Goal: Task Accomplishment & Management: Manage account settings

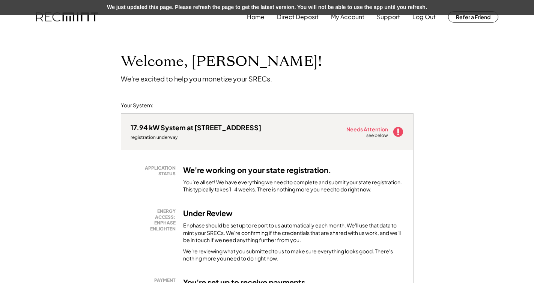
click at [72, 17] on img at bounding box center [67, 16] width 62 height 9
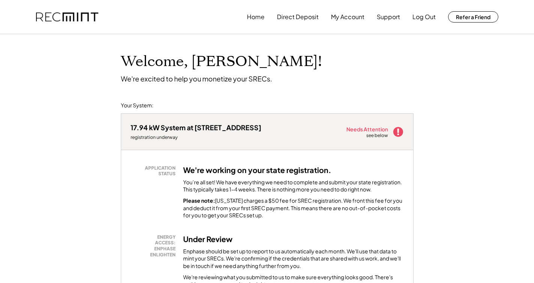
click at [396, 133] on use at bounding box center [398, 132] width 10 height 10
click at [255, 15] on button "Home" at bounding box center [256, 16] width 18 height 15
click at [258, 18] on button "Home" at bounding box center [256, 16] width 18 height 15
click at [336, 14] on button "My Account" at bounding box center [347, 16] width 33 height 15
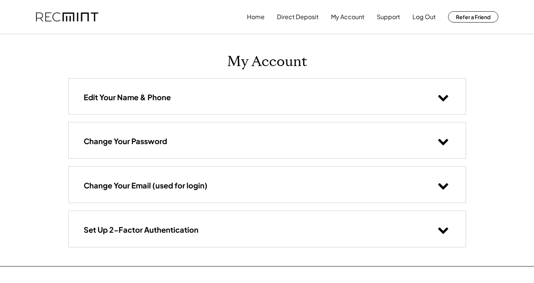
click at [445, 98] on use at bounding box center [443, 98] width 10 height 6
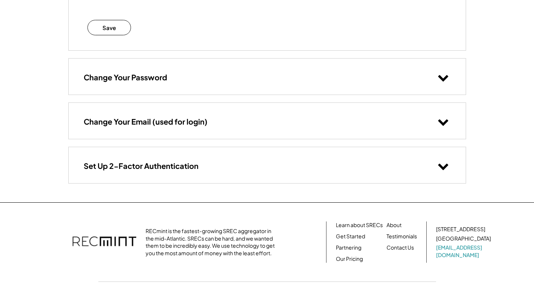
scroll to position [242, 0]
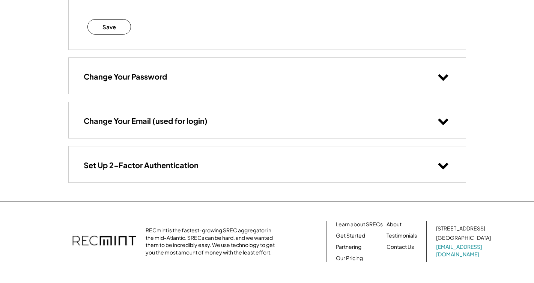
click at [442, 121] on icon at bounding box center [443, 120] width 11 height 11
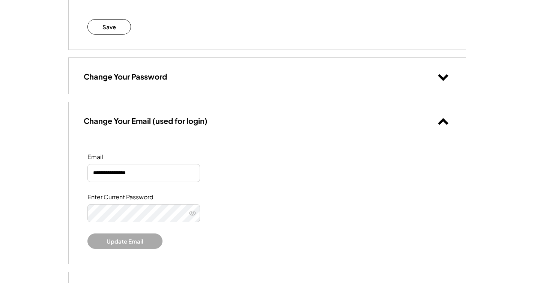
click at [442, 121] on use at bounding box center [443, 121] width 10 height 6
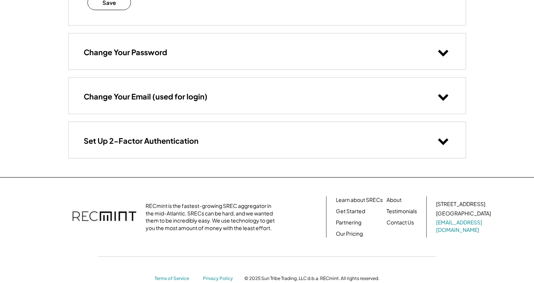
scroll to position [271, 0]
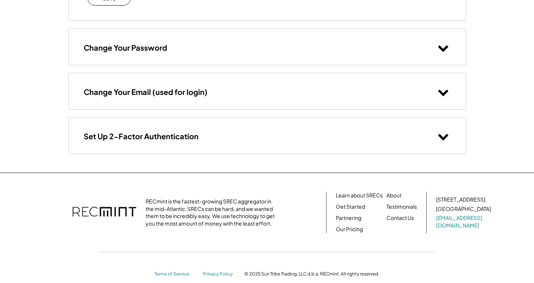
click at [441, 131] on icon at bounding box center [443, 136] width 11 height 11
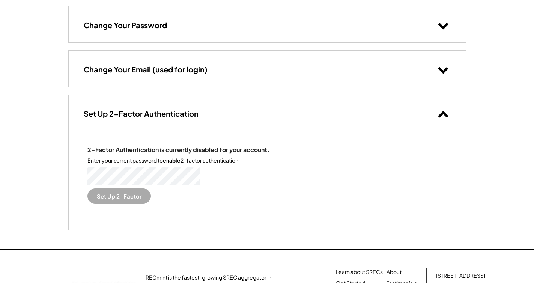
scroll to position [309, 0]
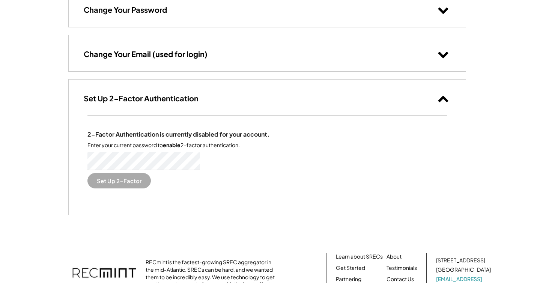
click at [124, 183] on button "Set Up 2-Factor" at bounding box center [118, 180] width 63 height 15
click at [106, 201] on div "2-Factor Authentication is currently disabled for your account. Enter your curr…" at bounding box center [267, 165] width 397 height 99
click at [119, 180] on button "Set Up 2-Factor" at bounding box center [118, 180] width 63 height 15
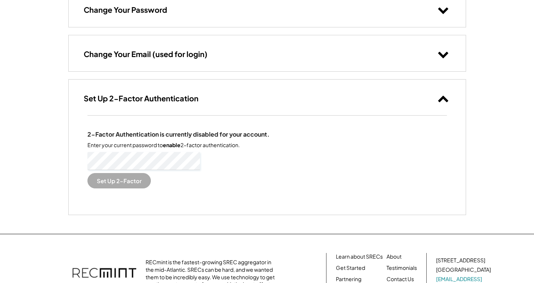
click at [119, 180] on button "Set Up 2-Factor" at bounding box center [118, 180] width 63 height 15
click at [125, 182] on button "Set Up 2-Factor" at bounding box center [118, 180] width 63 height 15
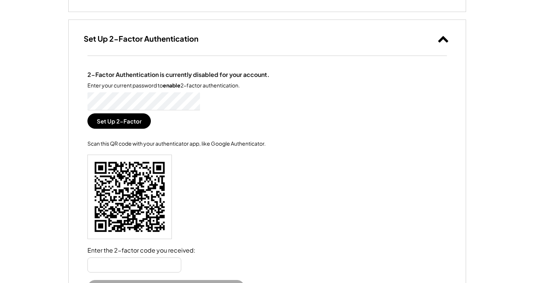
scroll to position [370, 0]
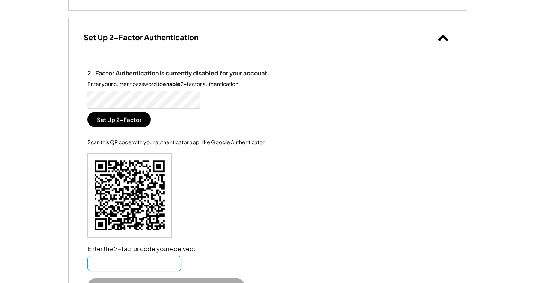
click at [140, 261] on input "input" at bounding box center [134, 263] width 94 height 15
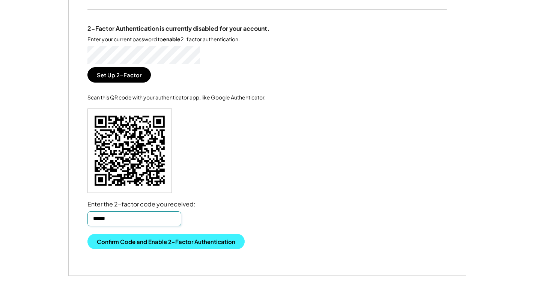
scroll to position [425, 0]
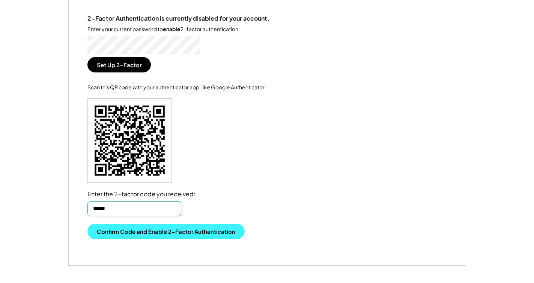
type input "******"
click at [157, 230] on button "Confirm Code and Enable 2-Factor Authentication" at bounding box center [165, 231] width 157 height 15
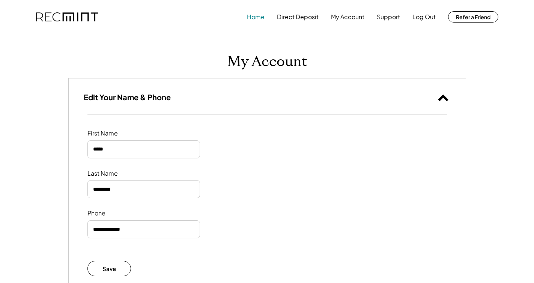
click at [258, 20] on button "Home" at bounding box center [256, 16] width 18 height 15
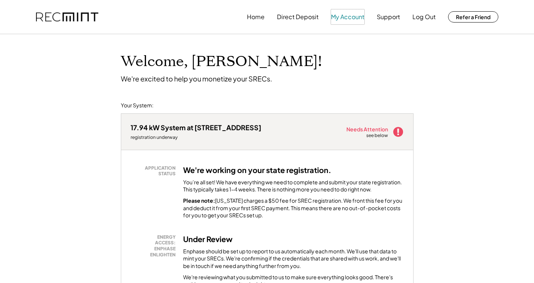
click at [348, 18] on button "My Account" at bounding box center [347, 16] width 33 height 15
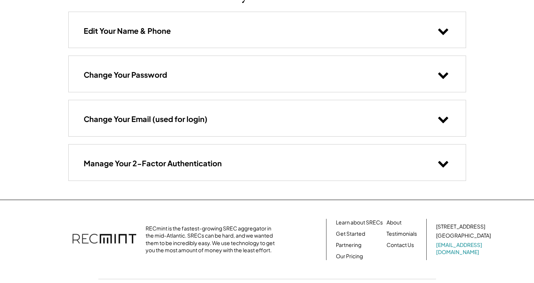
scroll to position [107, 0]
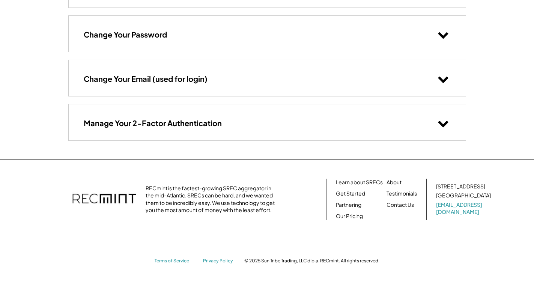
click at [225, 190] on div "RECmint is the fastest-growing SREC aggregator in the mid-Atlantic. SRECs can b…" at bounding box center [212, 199] width 133 height 29
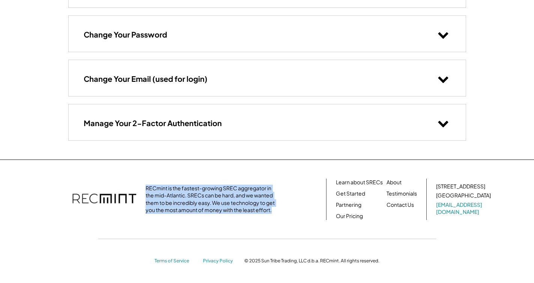
click at [225, 190] on div "RECmint is the fastest-growing SREC aggregator in the mid-Atlantic. SRECs can b…" at bounding box center [212, 199] width 133 height 29
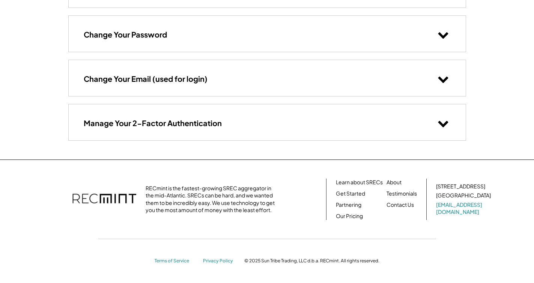
click at [225, 190] on div "RECmint is the fastest-growing SREC aggregator in the mid-Atlantic. SRECs can b…" at bounding box center [212, 199] width 133 height 29
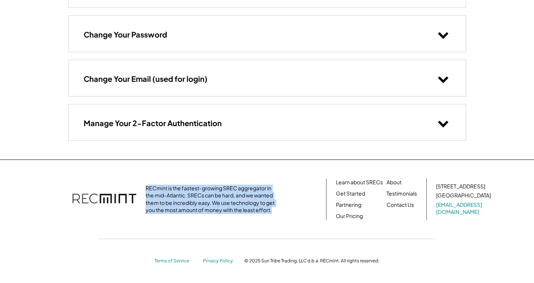
click at [225, 190] on div "RECmint is the fastest-growing SREC aggregator in the mid-Atlantic. SRECs can b…" at bounding box center [212, 199] width 133 height 29
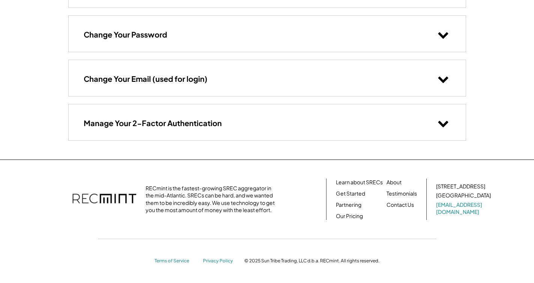
click at [225, 190] on div "RECmint is the fastest-growing SREC aggregator in the mid-Atlantic. SRECs can b…" at bounding box center [212, 199] width 133 height 29
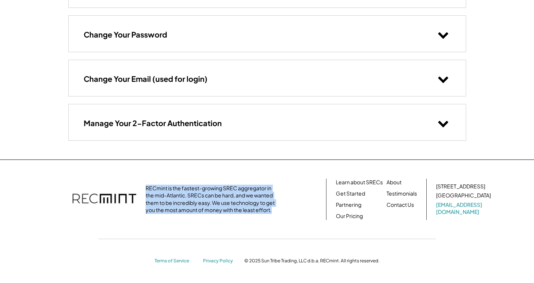
click at [208, 196] on div "RECmint is the fastest-growing SREC aggregator in the mid-Atlantic. SRECs can b…" at bounding box center [212, 199] width 133 height 29
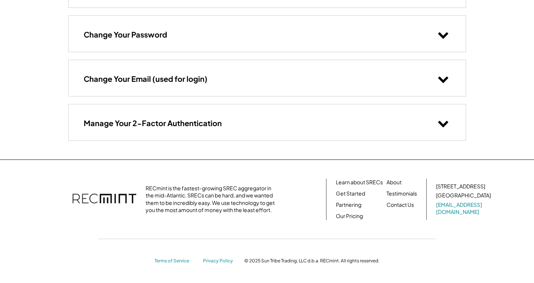
click at [208, 196] on div "RECmint is the fastest-growing SREC aggregator in the mid-Atlantic. SRECs can b…" at bounding box center [212, 199] width 133 height 29
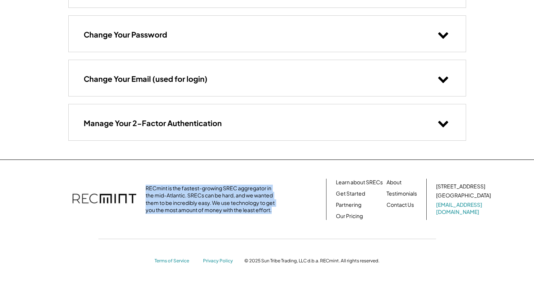
click at [208, 196] on div "RECmint is the fastest-growing SREC aggregator in the mid-Atlantic. SRECs can b…" at bounding box center [212, 199] width 133 height 29
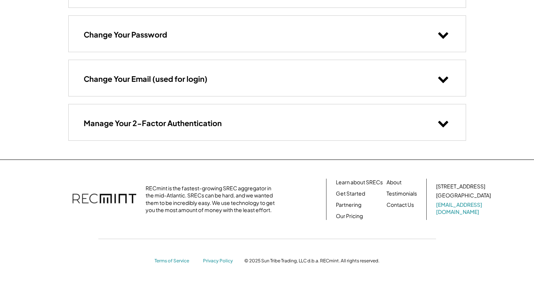
click at [208, 196] on div "RECmint is the fastest-growing SREC aggregator in the mid-Atlantic. SRECs can b…" at bounding box center [212, 199] width 133 height 29
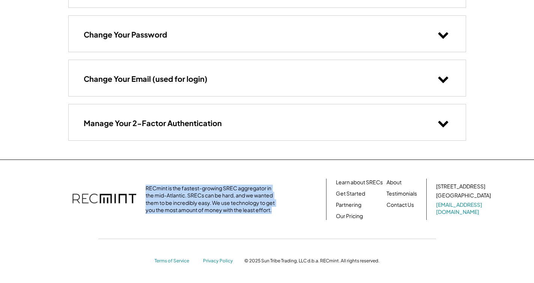
click at [208, 196] on div "RECmint is the fastest-growing SREC aggregator in the mid-Atlantic. SRECs can b…" at bounding box center [212, 199] width 133 height 29
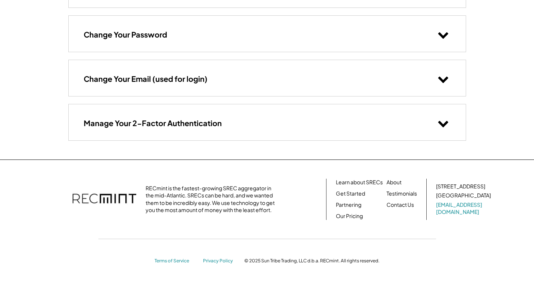
click at [208, 196] on div "RECmint is the fastest-growing SREC aggregator in the mid-Atlantic. SRECs can b…" at bounding box center [212, 199] width 133 height 29
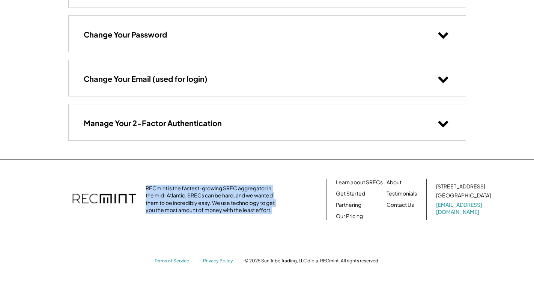
click at [349, 194] on link "Get Started" at bounding box center [350, 194] width 29 height 8
click at [364, 182] on link "Learn about SRECs" at bounding box center [359, 183] width 47 height 8
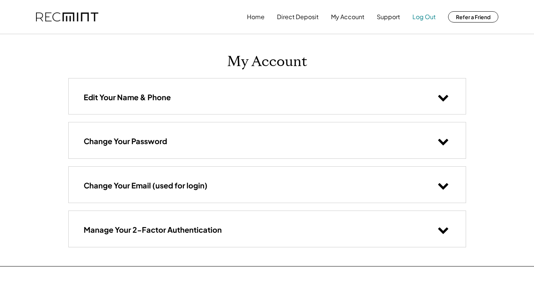
click at [424, 18] on button "Log Out" at bounding box center [424, 16] width 23 height 15
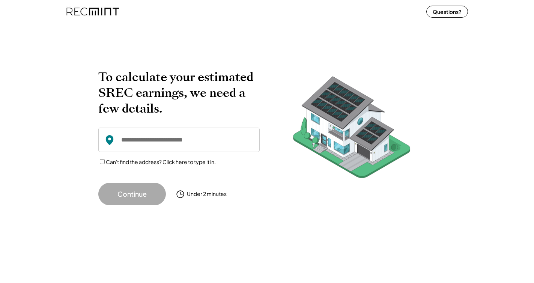
click at [182, 140] on input "input" at bounding box center [178, 140] width 161 height 24
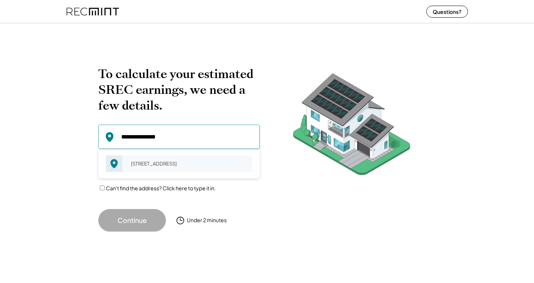
click at [172, 169] on div "[STREET_ADDRESS]" at bounding box center [189, 163] width 126 height 11
type input "**********"
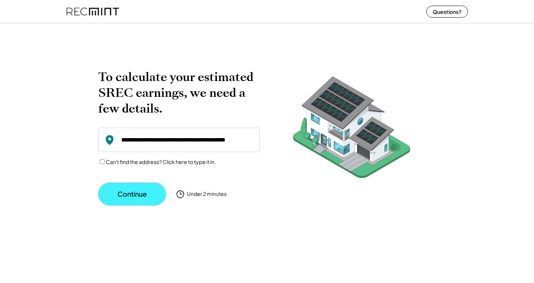
click at [146, 188] on button "Continue" at bounding box center [132, 194] width 68 height 23
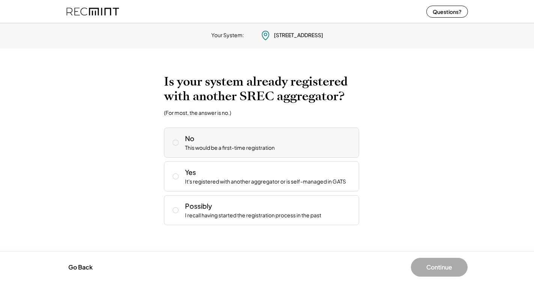
click at [174, 142] on icon at bounding box center [176, 143] width 8 height 8
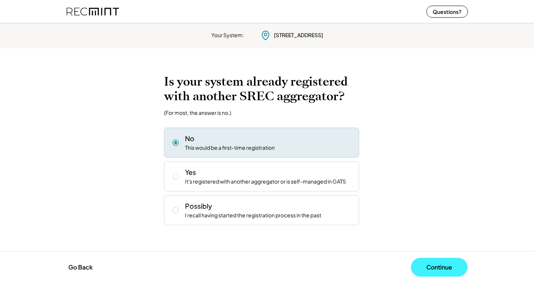
click at [431, 268] on button "Continue" at bounding box center [439, 267] width 57 height 19
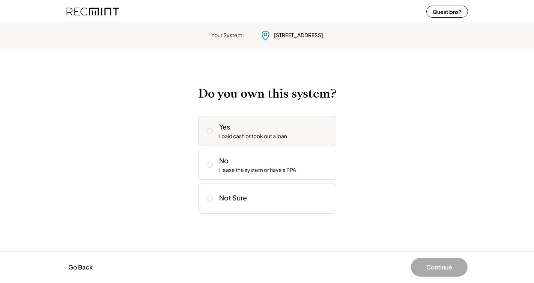
click at [268, 133] on div "I paid cash or took out a loan" at bounding box center [253, 137] width 68 height 8
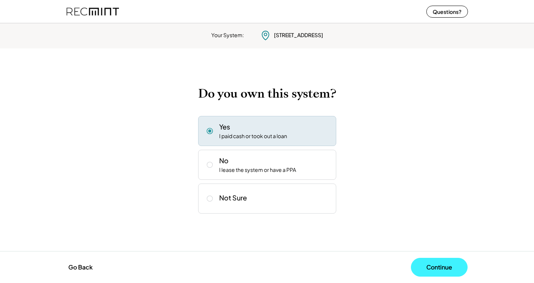
click at [431, 262] on button "Continue" at bounding box center [439, 267] width 57 height 19
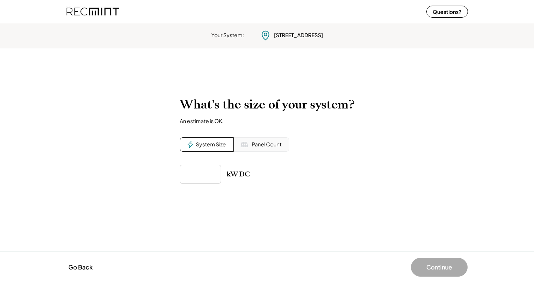
click at [209, 174] on input "input" at bounding box center [200, 174] width 41 height 19
type input "******"
click at [442, 265] on button "Continue" at bounding box center [439, 267] width 57 height 19
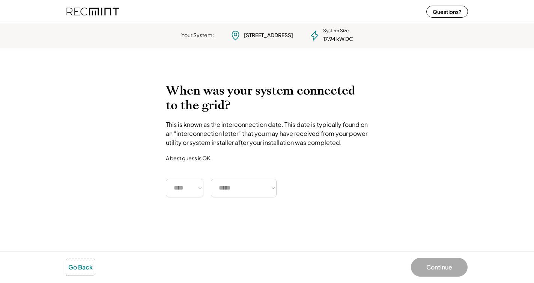
click at [73, 271] on button "Go Back" at bounding box center [80, 267] width 29 height 17
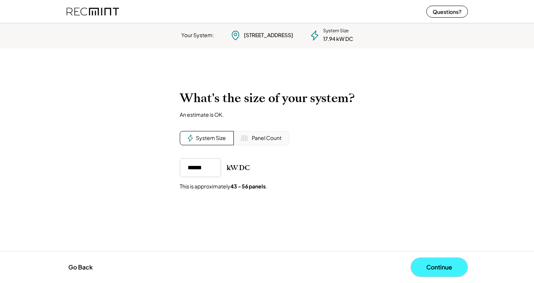
click at [440, 264] on button "Continue" at bounding box center [439, 267] width 57 height 19
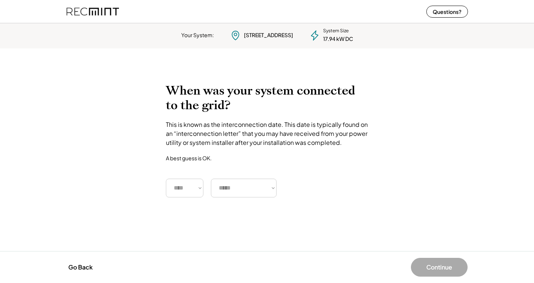
click at [200, 187] on select "**** **** **** **** **** **** **** **** **** **** **** **** **** **** ****" at bounding box center [185, 188] width 38 height 19
select select "****"
click at [166, 179] on select "**** **** **** **** **** **** **** **** **** **** **** **** **** **** ****" at bounding box center [185, 188] width 38 height 19
click at [229, 192] on select "***** ******* ******** ***** ***** *** **** **** ****** ********* ******* *****…" at bounding box center [244, 188] width 66 height 19
select select "**********"
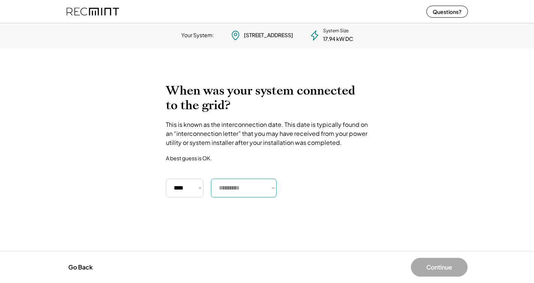
click at [211, 179] on select "***** ******* ******** ***** ***** *** **** **** ****** ********* ******* *****…" at bounding box center [244, 188] width 66 height 19
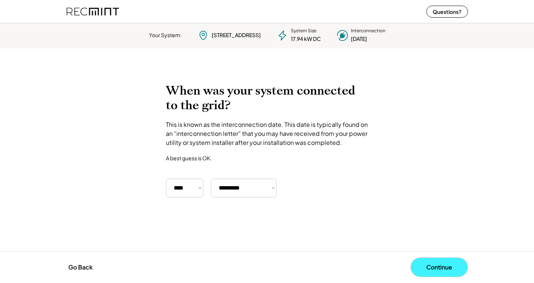
click at [441, 264] on button "Continue" at bounding box center [439, 267] width 57 height 19
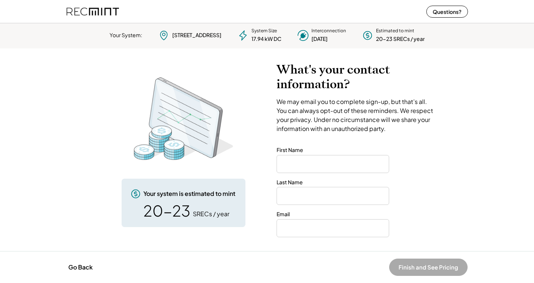
click at [103, 14] on img at bounding box center [92, 12] width 53 height 20
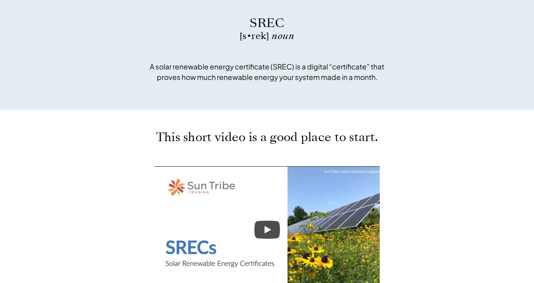
scroll to position [245, 0]
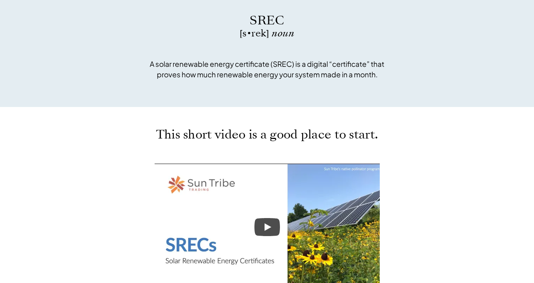
click at [225, 68] on p "A solar renewable energy certificate (SREC) is a digital “certificate” that pro…" at bounding box center [267, 69] width 244 height 21
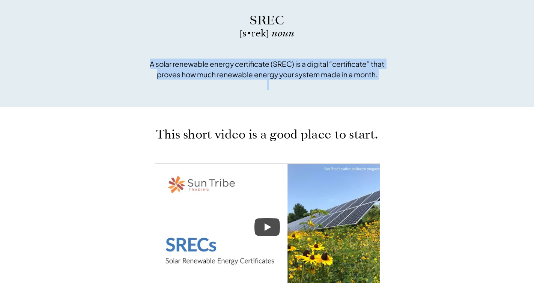
click at [225, 68] on p "A solar renewable energy certificate (SREC) is a digital “certificate” that pro…" at bounding box center [267, 69] width 244 height 21
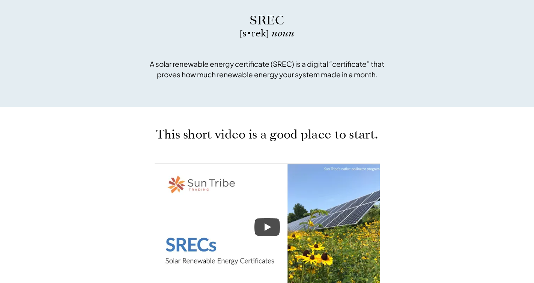
click at [225, 68] on p "A solar renewable energy certificate (SREC) is a digital “certificate” that pro…" at bounding box center [267, 69] width 244 height 21
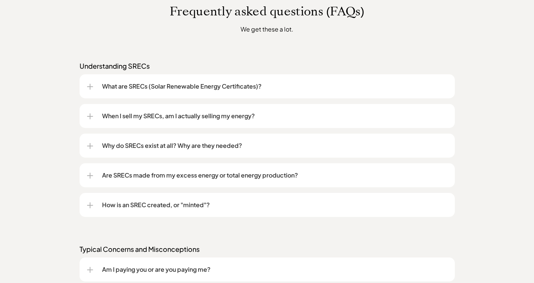
scroll to position [591, 0]
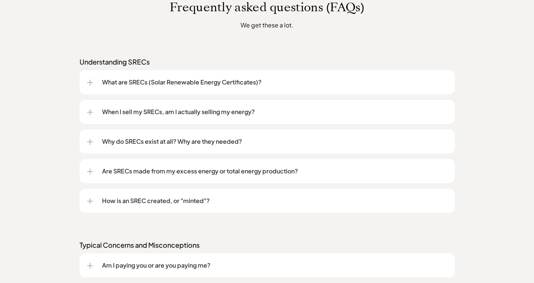
click at [87, 84] on div at bounding box center [90, 83] width 6 height 6
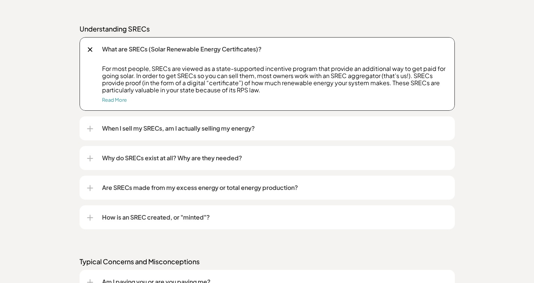
scroll to position [625, 0]
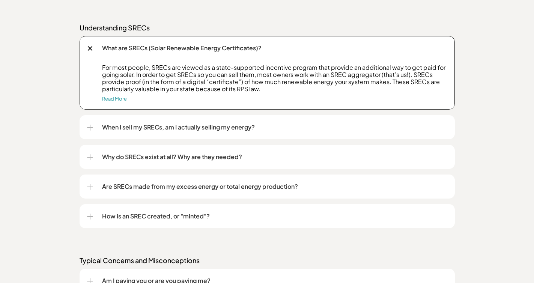
click at [87, 130] on div at bounding box center [90, 128] width 6 height 6
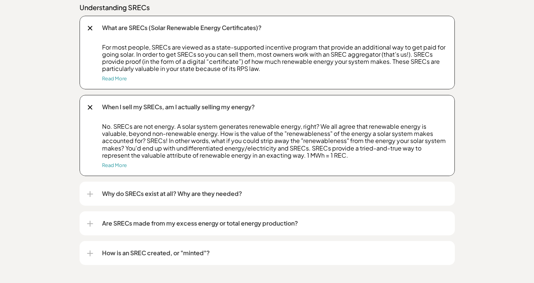
scroll to position [649, 0]
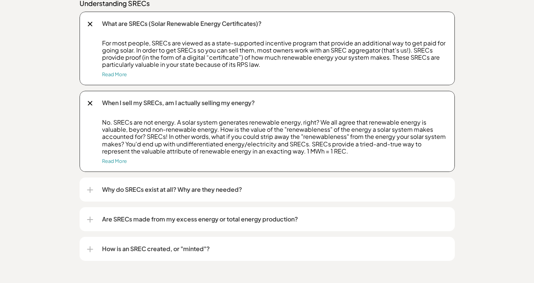
click at [90, 191] on div at bounding box center [90, 190] width 1 height 6
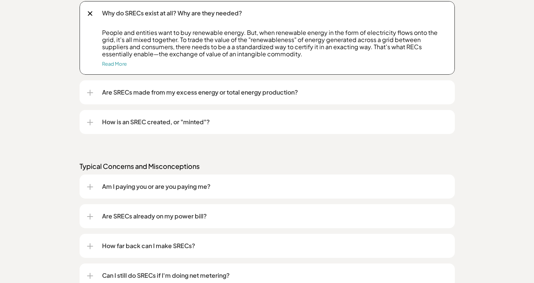
scroll to position [830, 0]
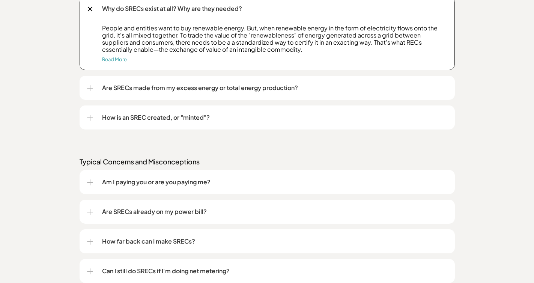
click at [88, 88] on div at bounding box center [90, 88] width 6 height 1
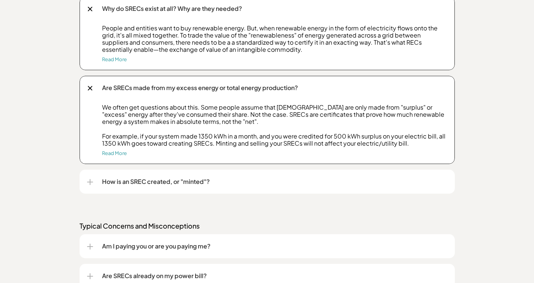
click at [231, 107] on p "We often get questions about this. Some people assume that SRECs are only made …" at bounding box center [274, 125] width 345 height 43
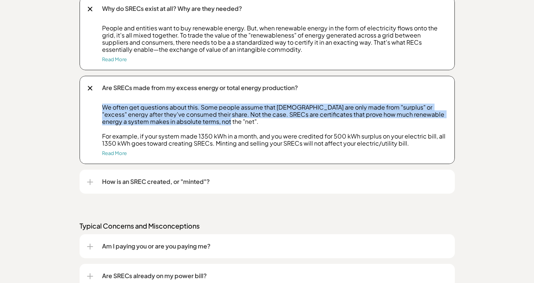
click at [195, 113] on p "We often get questions about this. Some people assume that SRECs are only made …" at bounding box center [274, 125] width 345 height 43
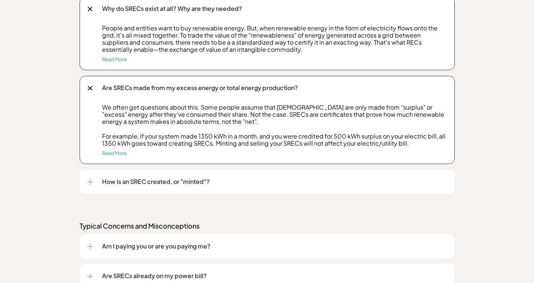
click at [195, 113] on p "We often get questions about this. Some people assume that SRECs are only made …" at bounding box center [274, 125] width 345 height 43
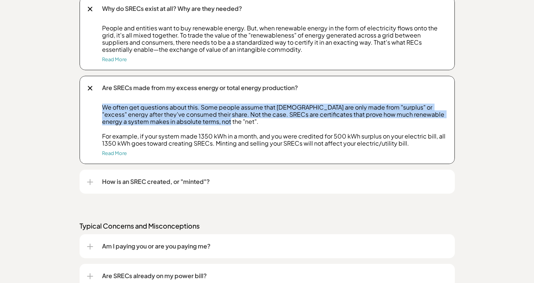
click at [195, 113] on p "We often get questions about this. Some people assume that SRECs are only made …" at bounding box center [274, 125] width 345 height 43
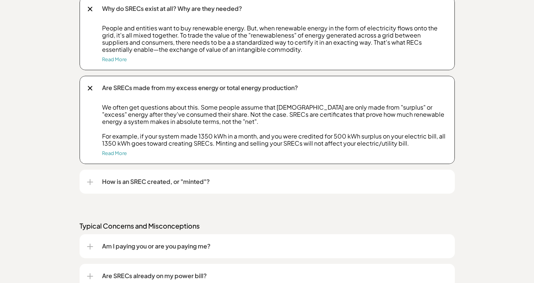
click at [195, 113] on p "We often get questions about this. Some people assume that SRECs are only made …" at bounding box center [274, 125] width 345 height 43
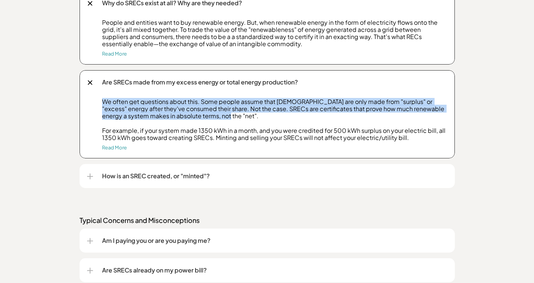
scroll to position [838, 0]
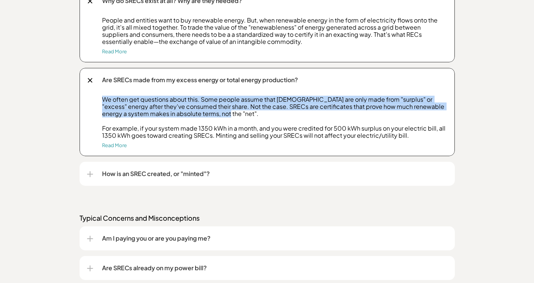
click at [138, 126] on p "We often get questions about this. Some people assume that SRECs are only made …" at bounding box center [274, 117] width 345 height 43
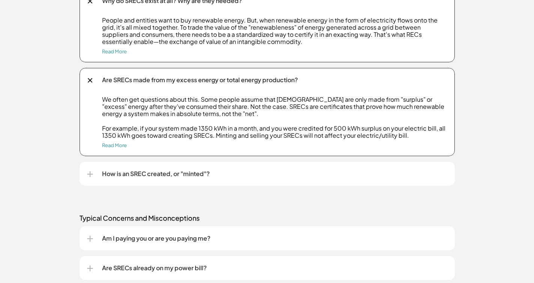
click at [138, 126] on p "We often get questions about this. Some people assume that SRECs are only made …" at bounding box center [274, 117] width 345 height 43
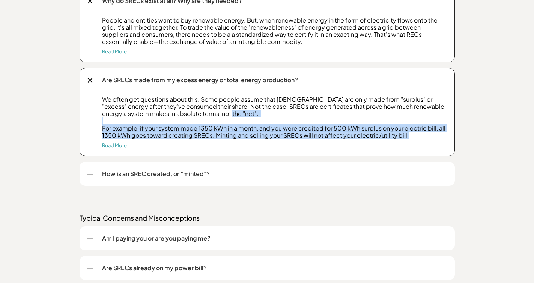
click at [138, 126] on p "We often get questions about this. Some people assume that SRECs are only made …" at bounding box center [274, 117] width 345 height 43
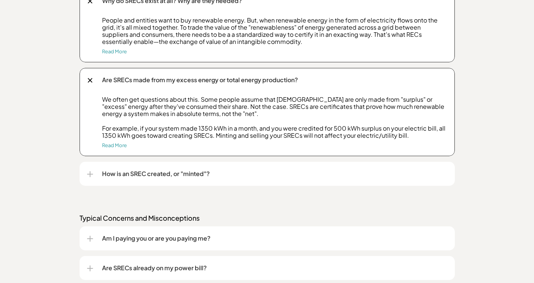
click at [138, 126] on p "We often get questions about this. Some people assume that SRECs are only made …" at bounding box center [274, 117] width 345 height 43
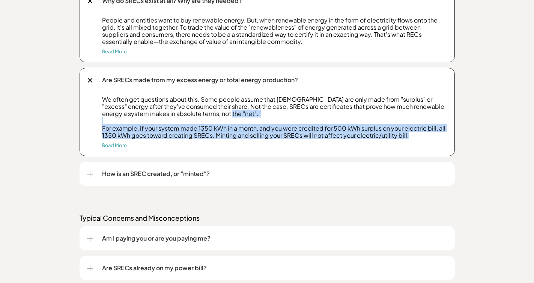
click at [138, 126] on p "We often get questions about this. Some people assume that SRECs are only made …" at bounding box center [274, 117] width 345 height 43
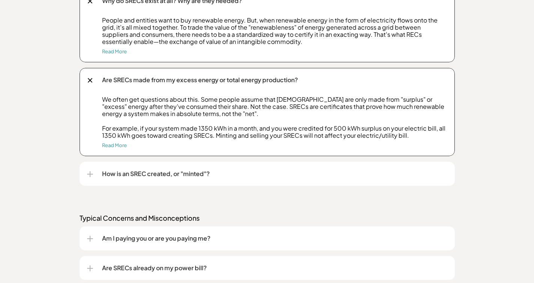
click at [138, 126] on p "We often get questions about this. Some people assume that SRECs are only made …" at bounding box center [274, 117] width 345 height 43
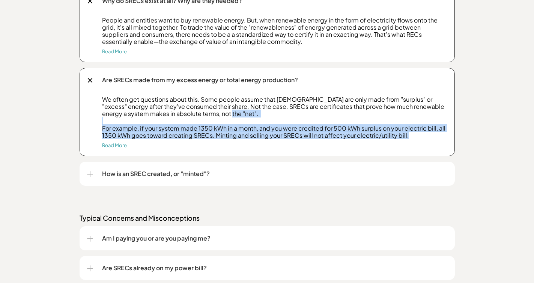
click at [138, 126] on p "We often get questions about this. Some people assume that SRECs are only made …" at bounding box center [274, 117] width 345 height 43
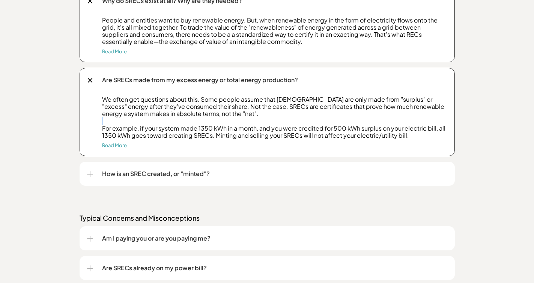
click at [138, 126] on p "We often get questions about this. Some people assume that SRECs are only made …" at bounding box center [274, 117] width 345 height 43
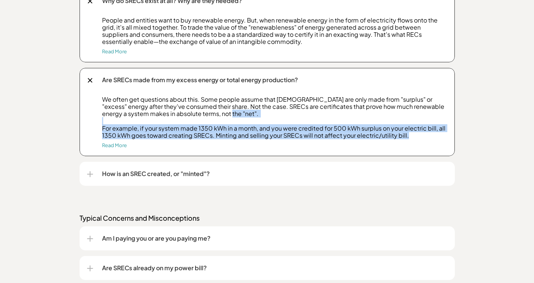
click at [133, 127] on p "We often get questions about this. Some people assume that SRECs are only made …" at bounding box center [274, 117] width 345 height 43
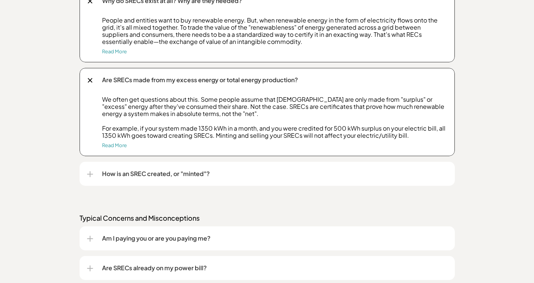
click at [133, 127] on p "We often get questions about this. Some people assume that SRECs are only made …" at bounding box center [274, 117] width 345 height 43
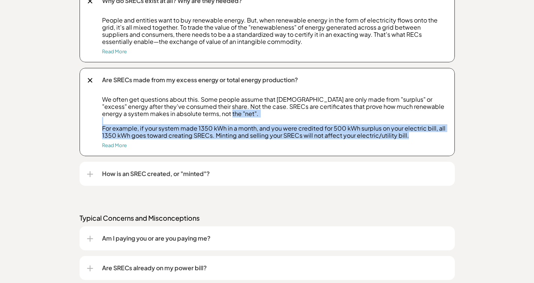
click at [133, 127] on p "We often get questions about this. Some people assume that SRECs are only made …" at bounding box center [274, 117] width 345 height 43
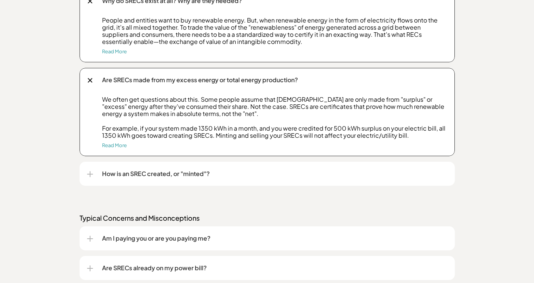
click at [133, 127] on p "We often get questions about this. Some people assume that SRECs are only made …" at bounding box center [274, 117] width 345 height 43
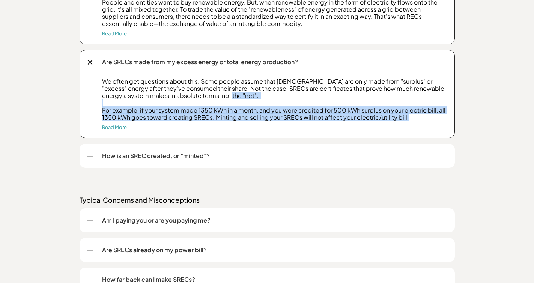
scroll to position [858, 0]
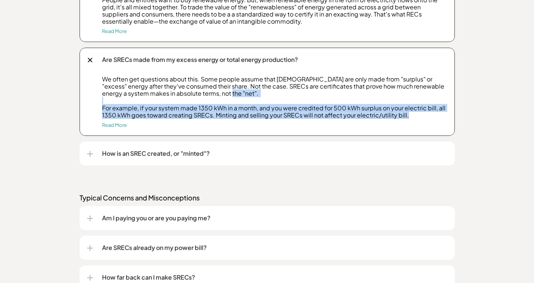
click at [88, 151] on div at bounding box center [90, 154] width 6 height 6
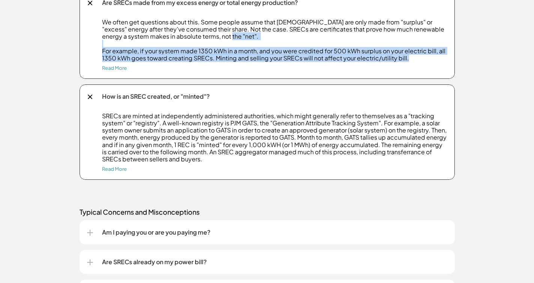
scroll to position [919, 0]
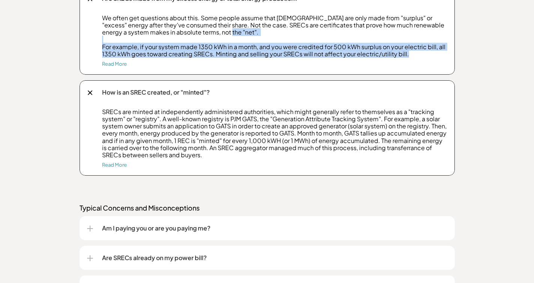
click at [174, 113] on p "SRECs are minted at independently administered authorities, which might general…" at bounding box center [274, 133] width 345 height 50
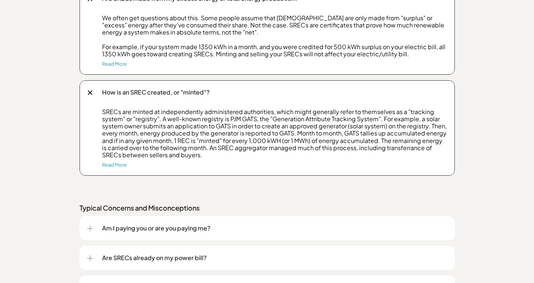
click at [174, 113] on p "SRECs are minted at independently administered authorities, which might general…" at bounding box center [274, 133] width 345 height 50
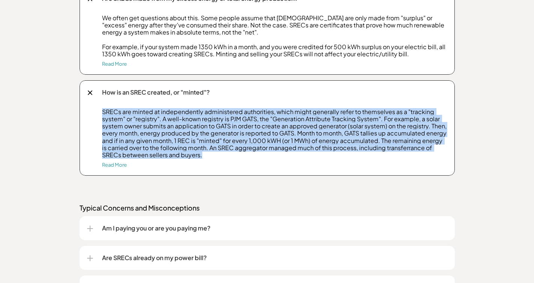
click at [203, 151] on p "SRECs are minted at independently administered authorities, which might general…" at bounding box center [274, 133] width 345 height 50
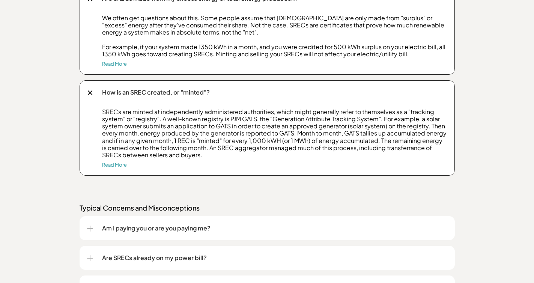
click at [203, 151] on p "SRECs are minted at independently administered authorities, which might general…" at bounding box center [274, 133] width 345 height 50
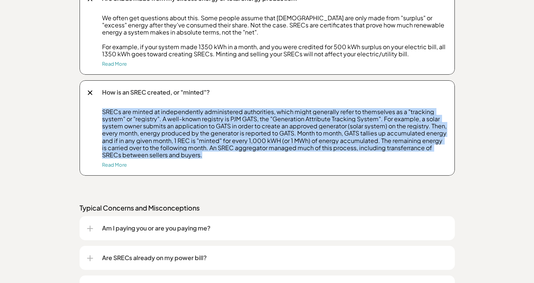
click at [203, 151] on p "SRECs are minted at independently administered authorities, which might general…" at bounding box center [274, 133] width 345 height 50
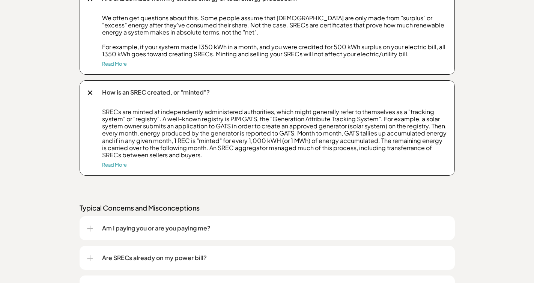
click at [203, 151] on p "SRECs are minted at independently administered authorities, which might general…" at bounding box center [274, 133] width 345 height 50
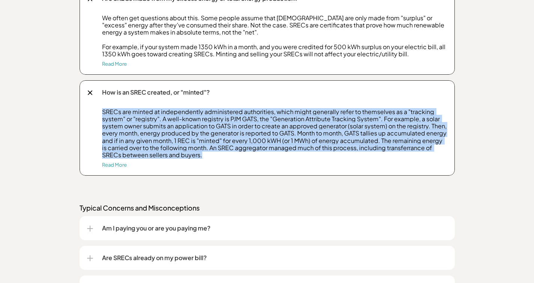
click at [203, 151] on p "SRECs are minted at independently administered authorities, which might general…" at bounding box center [274, 133] width 345 height 50
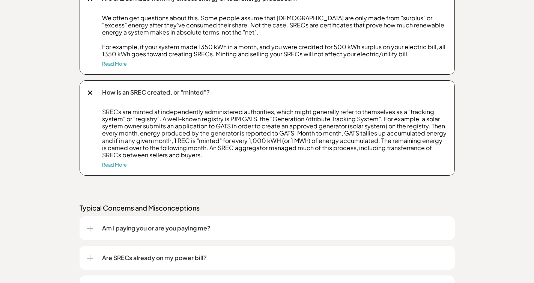
click at [203, 151] on p "SRECs are minted at independently administered authorities, which might general…" at bounding box center [274, 133] width 345 height 50
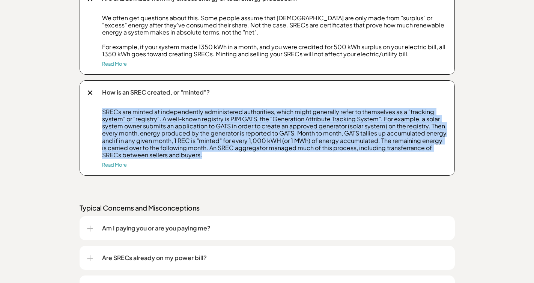
click at [203, 151] on p "SRECs are minted at independently administered authorities, which might general…" at bounding box center [274, 133] width 345 height 50
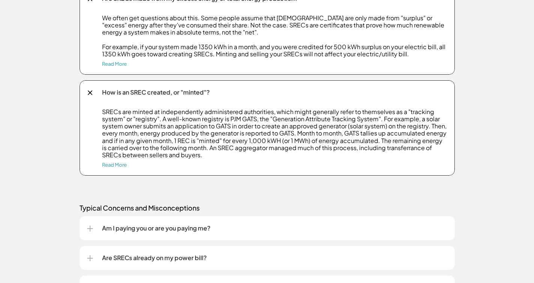
click at [203, 151] on p "SRECs are minted at independently administered authorities, which might general…" at bounding box center [274, 133] width 345 height 50
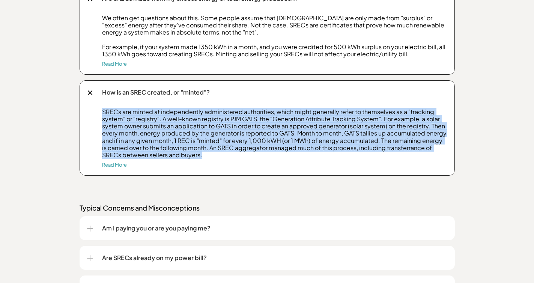
click at [203, 151] on p "SRECs are minted at independently administered authorities, which might general…" at bounding box center [274, 133] width 345 height 50
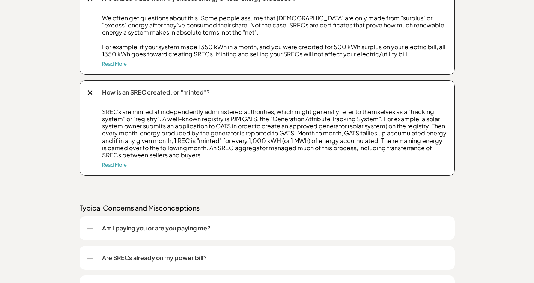
click at [203, 151] on p "SRECs are minted at independently administered authorities, which might general…" at bounding box center [274, 133] width 345 height 50
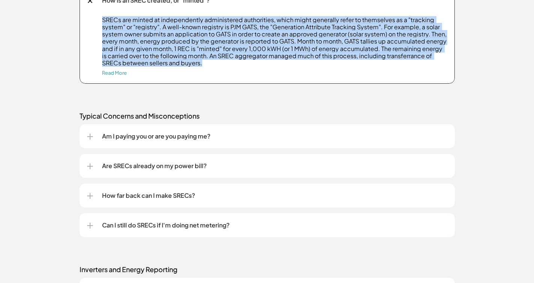
scroll to position [1017, 0]
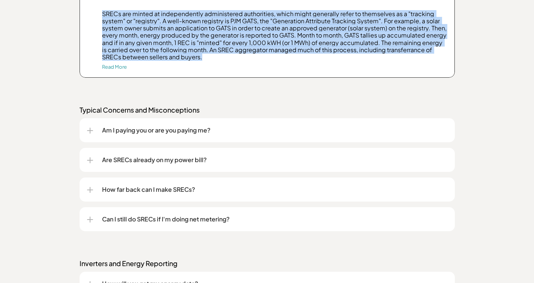
click at [91, 127] on div "Am I paying you or are you paying me?" at bounding box center [267, 130] width 360 height 24
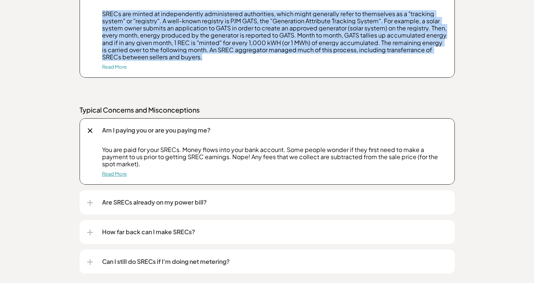
click at [118, 173] on link "Read More" at bounding box center [114, 174] width 25 height 6
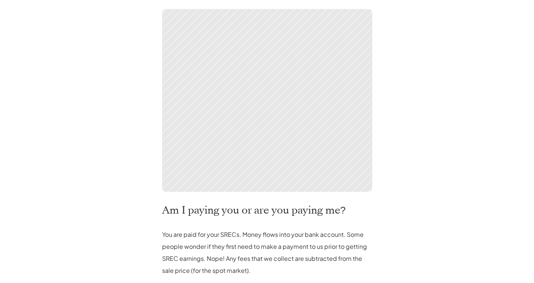
scroll to position [170, 0]
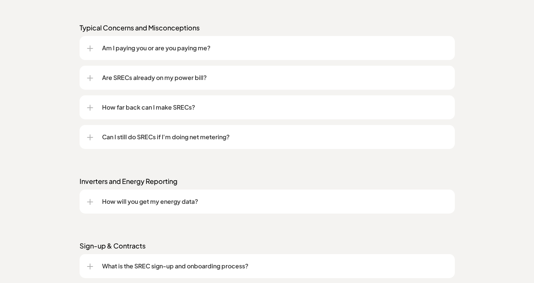
scroll to position [808, 0]
click at [87, 75] on div at bounding box center [90, 78] width 6 height 6
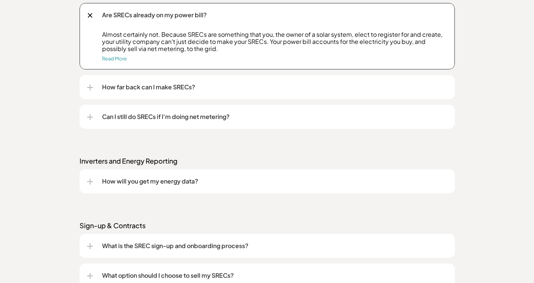
scroll to position [872, 0]
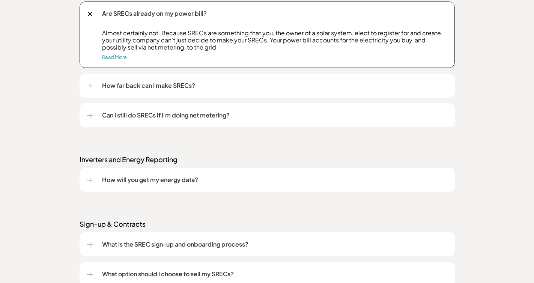
click at [91, 86] on div at bounding box center [90, 86] width 6 height 1
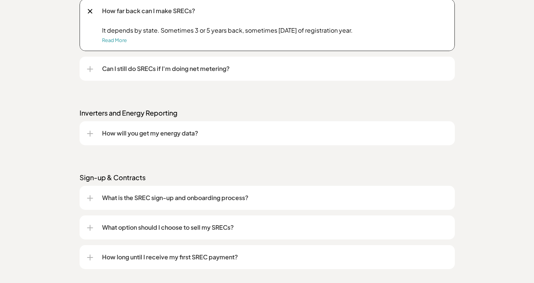
scroll to position [949, 0]
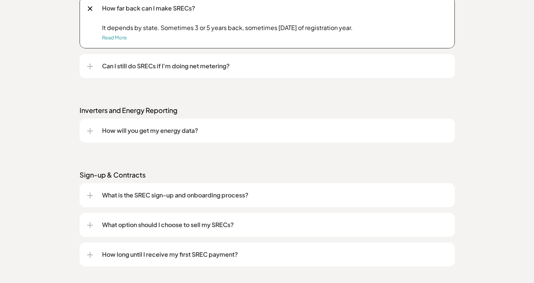
click at [89, 67] on div at bounding box center [90, 66] width 6 height 6
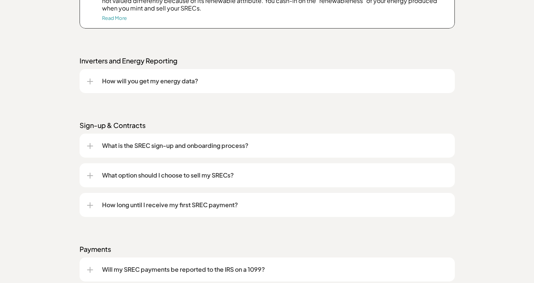
scroll to position [1069, 0]
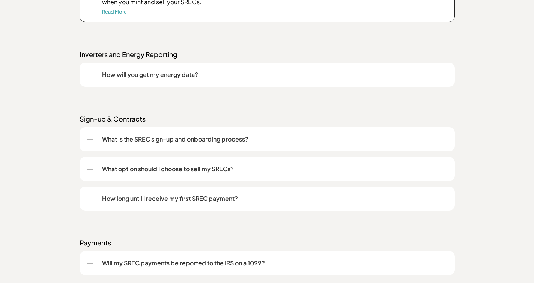
click at [89, 137] on div at bounding box center [90, 140] width 6 height 6
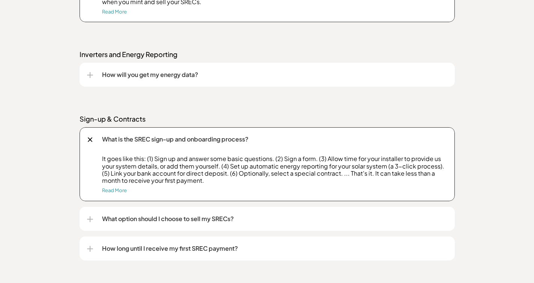
click at [183, 158] on p "It goes like this: (1) Sign up and answer some basic questions. (2) Sign a form…" at bounding box center [274, 169] width 345 height 29
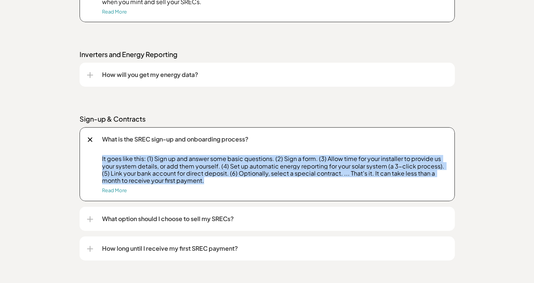
click at [183, 158] on p "It goes like this: (1) Sign up and answer some basic questions. (2) Sign a form…" at bounding box center [274, 169] width 345 height 29
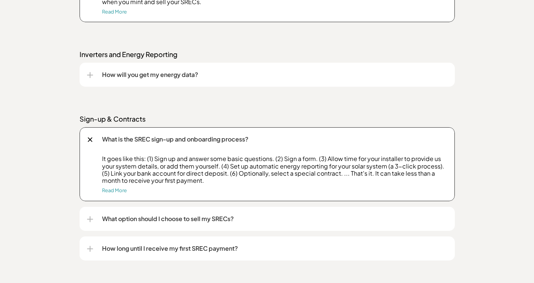
click at [183, 158] on p "It goes like this: (1) Sign up and answer some basic questions. (2) Sign a form…" at bounding box center [274, 169] width 345 height 29
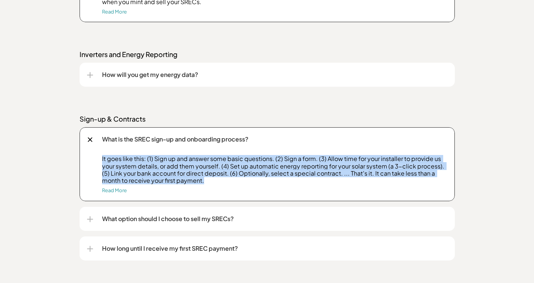
click at [183, 158] on p "It goes like this: (1) Sign up and answer some basic questions. (2) Sign a form…" at bounding box center [274, 169] width 345 height 29
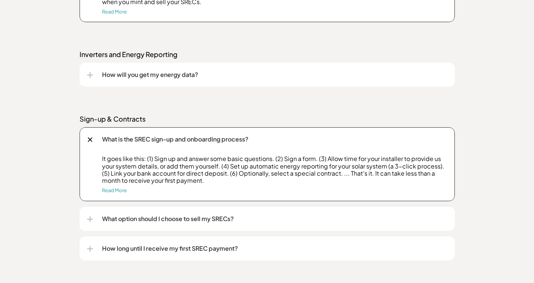
click at [183, 158] on p "It goes like this: (1) Sign up and answer some basic questions. (2) Sign a form…" at bounding box center [274, 169] width 345 height 29
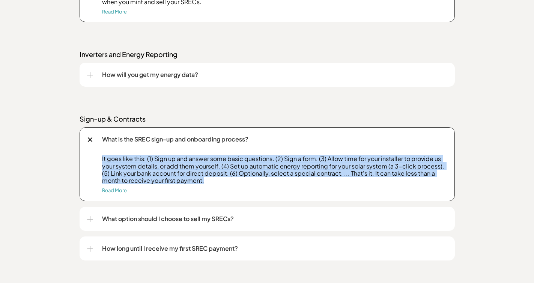
click at [185, 167] on p "It goes like this: (1) Sign up and answer some basic questions. (2) Sign a form…" at bounding box center [274, 169] width 345 height 29
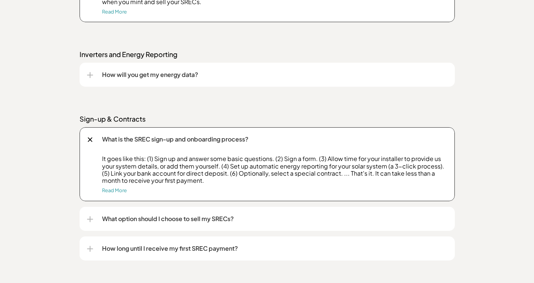
click at [185, 167] on p "It goes like this: (1) Sign up and answer some basic questions. (2) Sign a form…" at bounding box center [274, 169] width 345 height 29
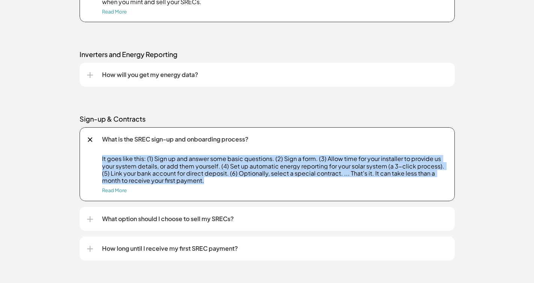
click at [199, 162] on p "It goes like this: (1) Sign up and answer some basic questions. (2) Sign a form…" at bounding box center [274, 169] width 345 height 29
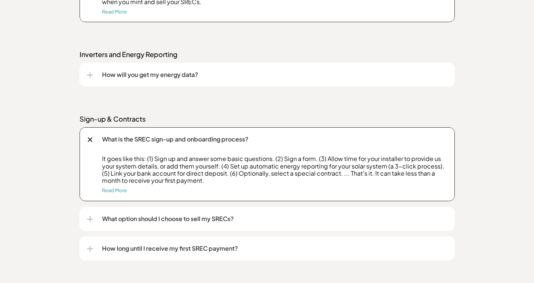
click at [199, 162] on p "It goes like this: (1) Sign up and answer some basic questions. (2) Sign a form…" at bounding box center [274, 169] width 345 height 29
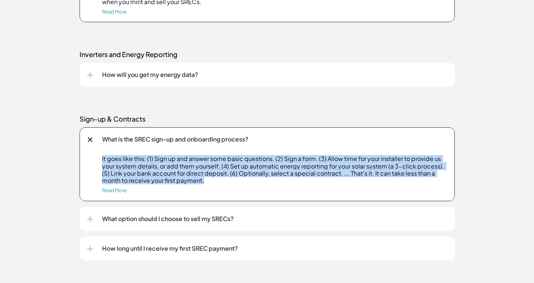
click at [200, 164] on p "It goes like this: (1) Sign up and answer some basic questions. (2) Sign a form…" at bounding box center [274, 169] width 345 height 29
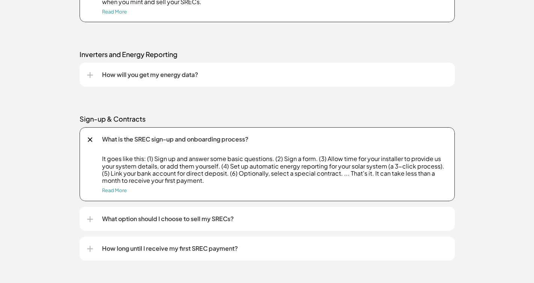
click at [200, 164] on p "It goes like this: (1) Sign up and answer some basic questions. (2) Sign a form…" at bounding box center [274, 169] width 345 height 29
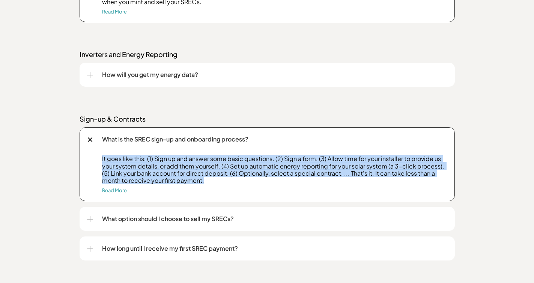
click at [265, 170] on p "It goes like this: (1) Sign up and answer some basic questions. (2) Sign a form…" at bounding box center [274, 169] width 345 height 29
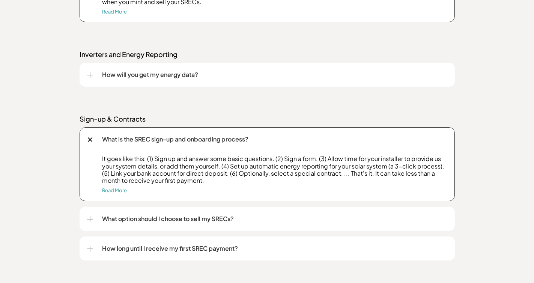
click at [265, 170] on p "It goes like this: (1) Sign up and answer some basic questions. (2) Sign a form…" at bounding box center [274, 169] width 345 height 29
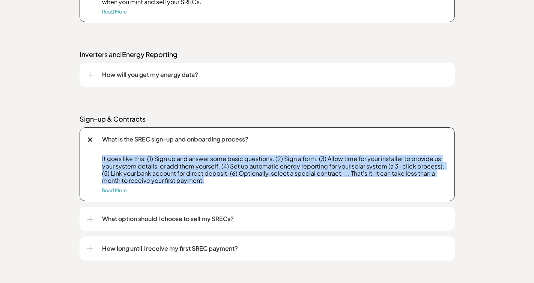
click at [178, 170] on p "It goes like this: (1) Sign up and answer some basic questions. (2) Sign a form…" at bounding box center [274, 169] width 345 height 29
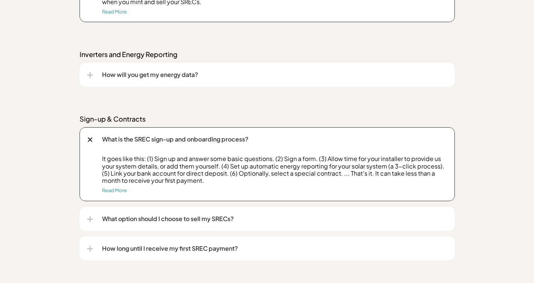
click at [178, 170] on p "It goes like this: (1) Sign up and answer some basic questions. (2) Sign a form…" at bounding box center [274, 169] width 345 height 29
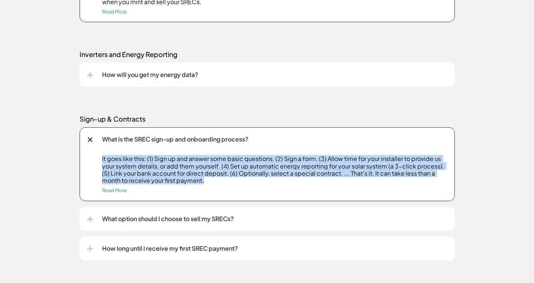
click at [307, 175] on p "It goes like this: (1) Sign up and answer some basic questions. (2) Sign a form…" at bounding box center [274, 169] width 345 height 29
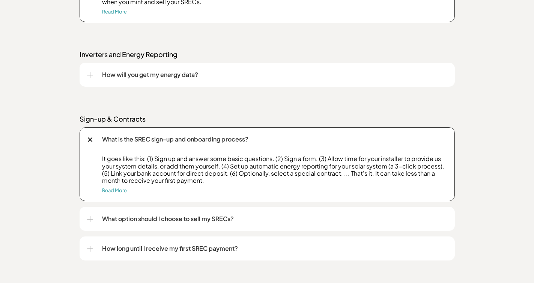
click at [307, 175] on p "It goes like this: (1) Sign up and answer some basic questions. (2) Sign a form…" at bounding box center [274, 169] width 345 height 29
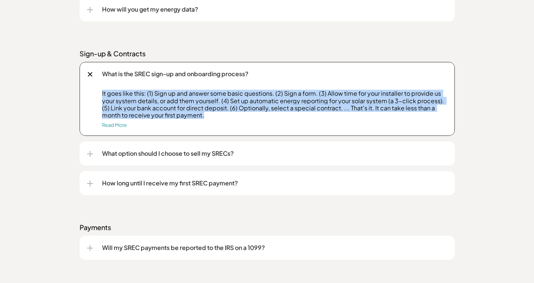
scroll to position [1136, 0]
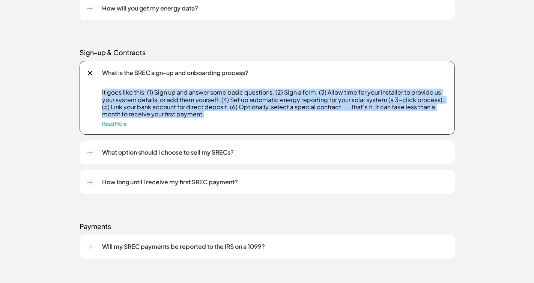
click at [88, 156] on div "What option should I choose to sell my SRECs?" at bounding box center [267, 152] width 360 height 24
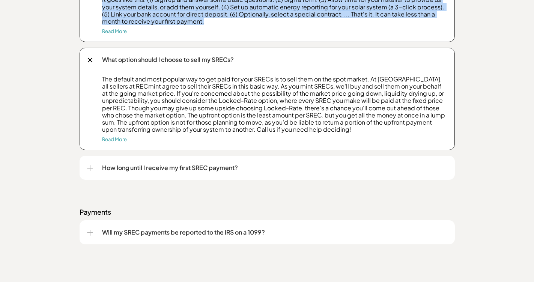
scroll to position [1230, 0]
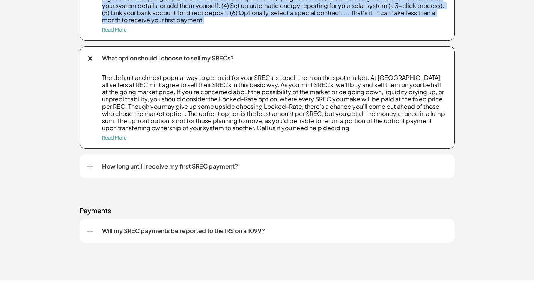
click at [89, 162] on div "How long until I receive my first SREC payment?" at bounding box center [267, 166] width 360 height 24
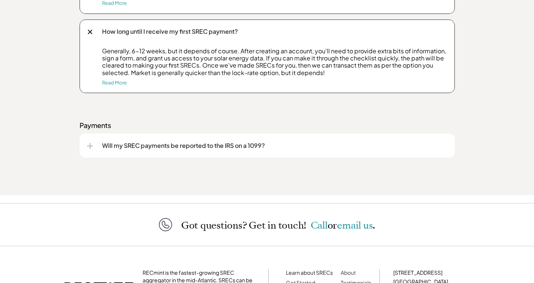
scroll to position [1365, 0]
click at [83, 140] on div "Will my SREC payments be reported to the IRS on a 1099?" at bounding box center [267, 145] width 375 height 24
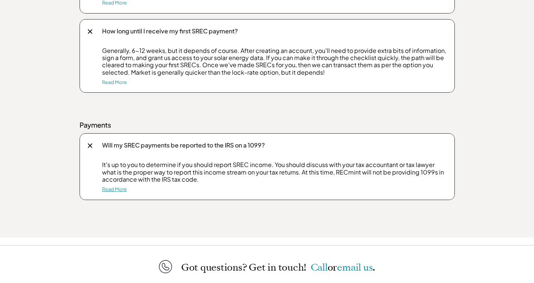
click at [109, 191] on link "Read More" at bounding box center [114, 189] width 25 height 6
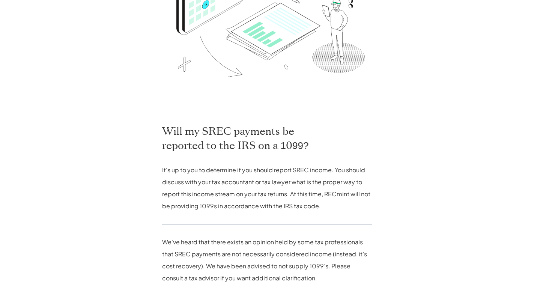
scroll to position [240, 0]
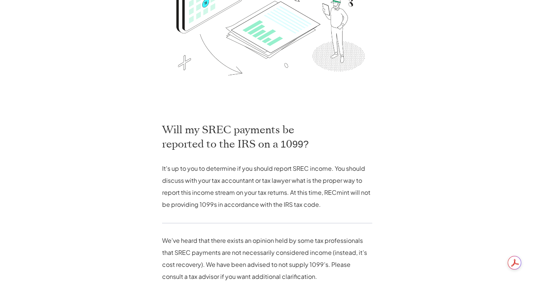
click at [174, 184] on p "It's up to you to determine if you should report SREC income. You should discus…" at bounding box center [267, 187] width 210 height 48
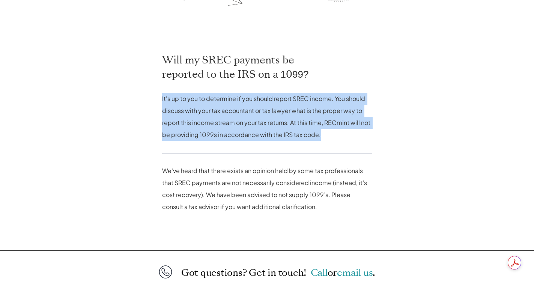
scroll to position [310, 0]
click at [174, 184] on p "We've heard that there exists an opinion held by some tax professionals that SR…" at bounding box center [267, 188] width 210 height 48
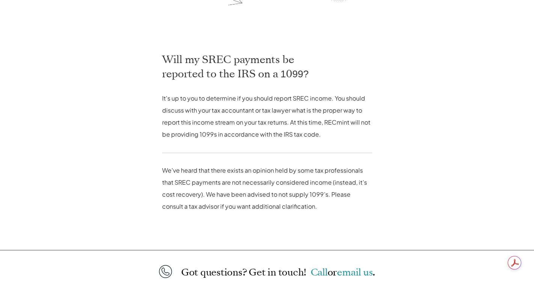
click at [174, 184] on p "We've heard that there exists an opinion held by some tax professionals that SR…" at bounding box center [267, 188] width 210 height 48
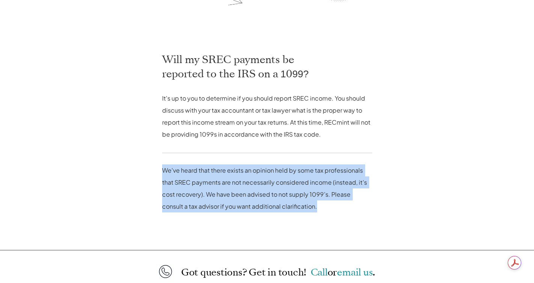
click at [180, 171] on p "We've heard that there exists an opinion held by some tax professionals that SR…" at bounding box center [267, 188] width 210 height 48
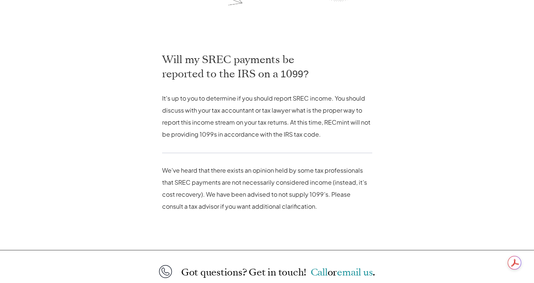
click at [180, 171] on p "We've heard that there exists an opinion held by some tax professionals that SR…" at bounding box center [267, 188] width 210 height 48
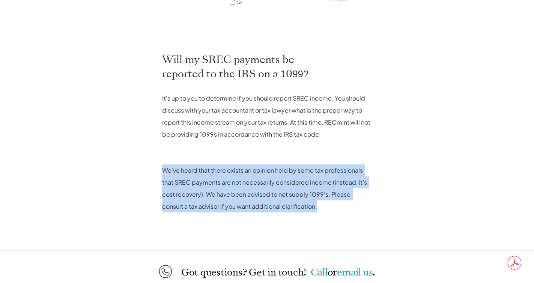
click at [179, 172] on p "We've heard that there exists an opinion held by some tax professionals that SR…" at bounding box center [267, 188] width 210 height 48
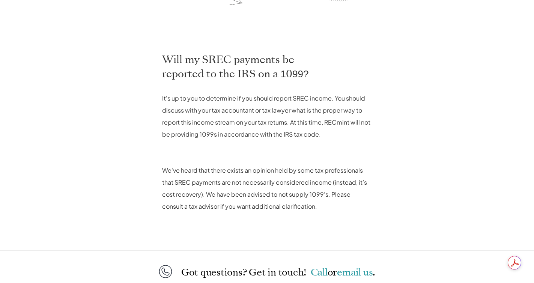
click at [179, 172] on p "We've heard that there exists an opinion held by some tax professionals that SR…" at bounding box center [267, 188] width 210 height 48
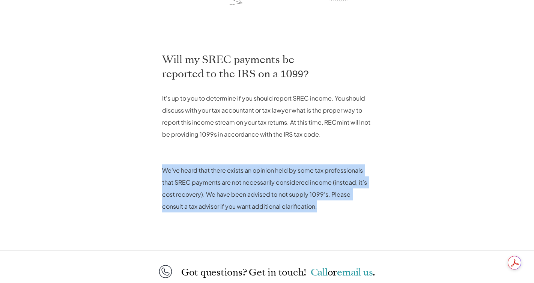
click at [179, 172] on p "We've heard that there exists an opinion held by some tax professionals that SR…" at bounding box center [267, 188] width 210 height 48
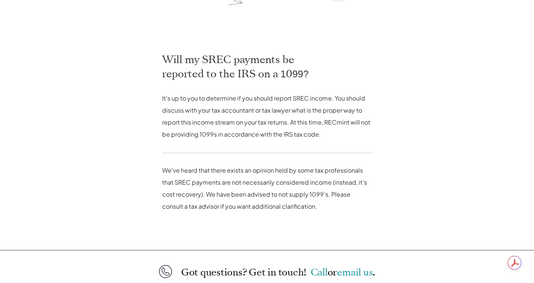
click at [179, 172] on p "We've heard that there exists an opinion held by some tax professionals that SR…" at bounding box center [267, 188] width 210 height 48
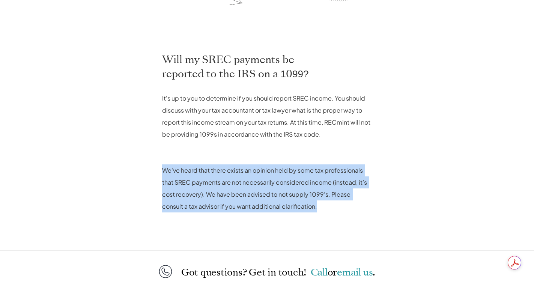
click at [179, 172] on p "We've heard that there exists an opinion held by some tax professionals that SR…" at bounding box center [267, 188] width 210 height 48
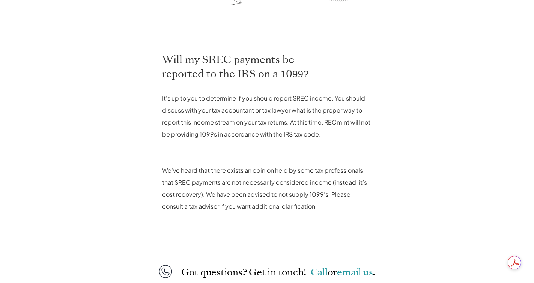
click at [179, 172] on p "We've heard that there exists an opinion held by some tax professionals that SR…" at bounding box center [267, 188] width 210 height 48
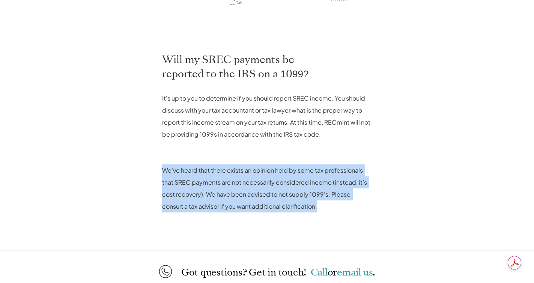
click at [179, 170] on p "We've heard that there exists an opinion held by some tax professionals that SR…" at bounding box center [267, 188] width 210 height 48
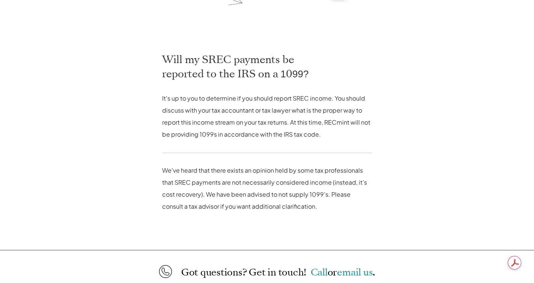
click at [179, 170] on p "We've heard that there exists an opinion held by some tax professionals that SR…" at bounding box center [267, 188] width 210 height 48
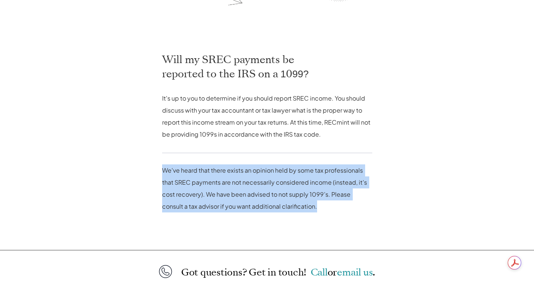
click at [179, 171] on p "We've heard that there exists an opinion held by some tax professionals that SR…" at bounding box center [267, 188] width 210 height 48
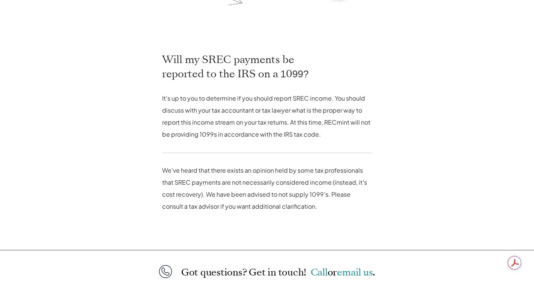
click at [179, 171] on p "We've heard that there exists an opinion held by some tax professionals that SR…" at bounding box center [267, 188] width 210 height 48
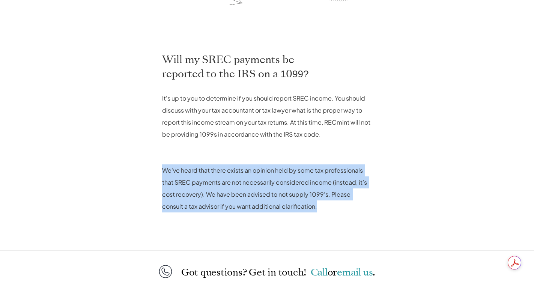
click at [179, 171] on p "We've heard that there exists an opinion held by some tax professionals that SR…" at bounding box center [267, 188] width 210 height 48
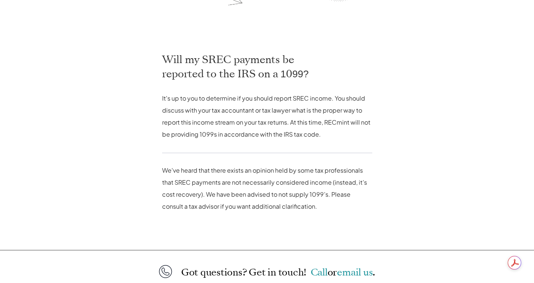
click at [179, 171] on p "We've heard that there exists an opinion held by some tax professionals that SR…" at bounding box center [267, 188] width 210 height 48
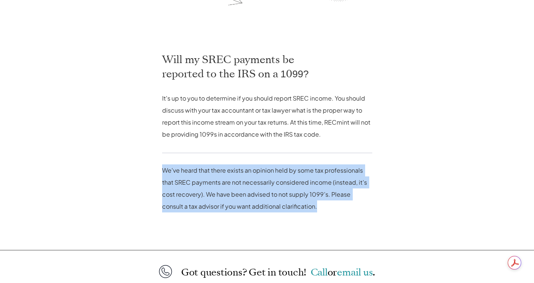
click at [179, 171] on p "We've heard that there exists an opinion held by some tax professionals that SR…" at bounding box center [267, 188] width 210 height 48
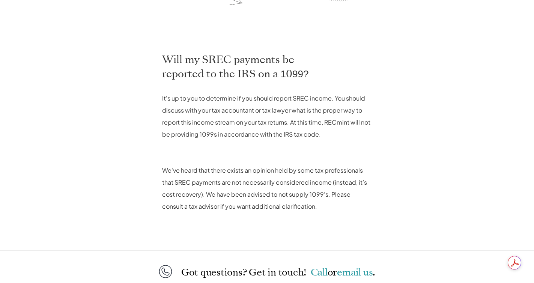
click at [179, 171] on p "We've heard that there exists an opinion held by some tax professionals that SR…" at bounding box center [267, 188] width 210 height 48
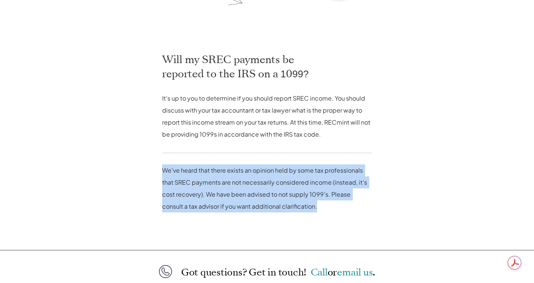
click at [179, 171] on p "We've heard that there exists an opinion held by some tax professionals that SR…" at bounding box center [267, 188] width 210 height 48
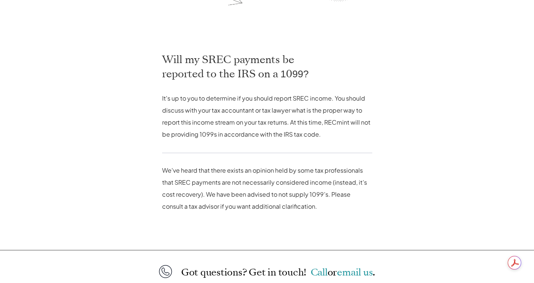
click at [179, 171] on p "We've heard that there exists an opinion held by some tax professionals that SR…" at bounding box center [267, 188] width 210 height 48
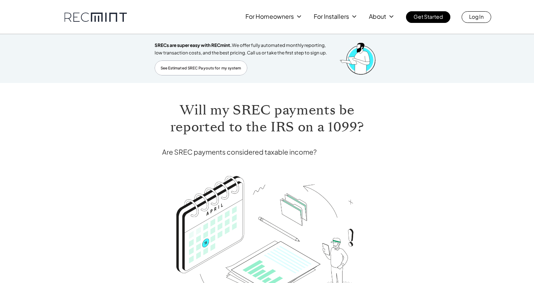
scroll to position [1, 0]
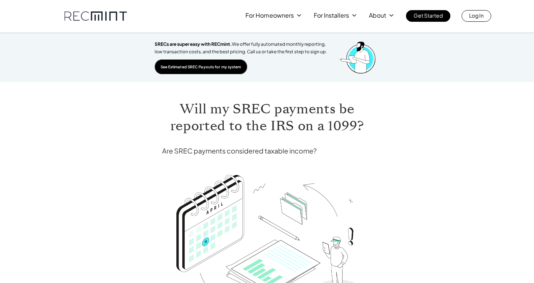
click at [206, 67] on p "See Estimated SREC Payouts for my system" at bounding box center [201, 66] width 81 height 7
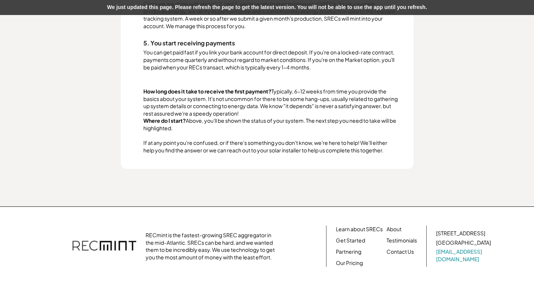
scroll to position [903, 0]
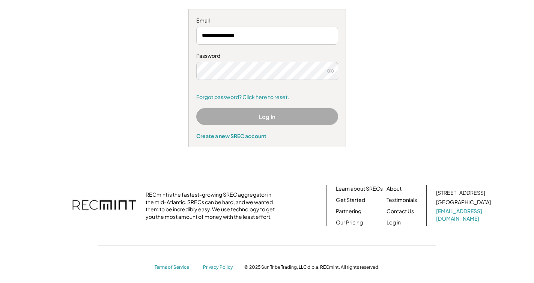
scroll to position [96, 0]
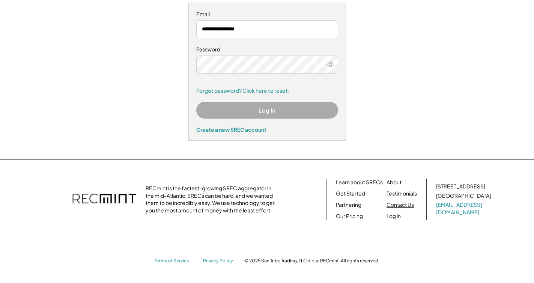
click at [397, 204] on link "Contact Us" at bounding box center [400, 205] width 27 height 8
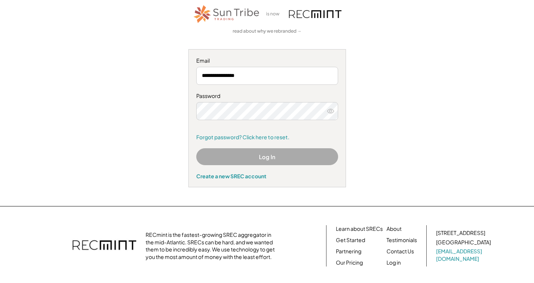
scroll to position [96, 0]
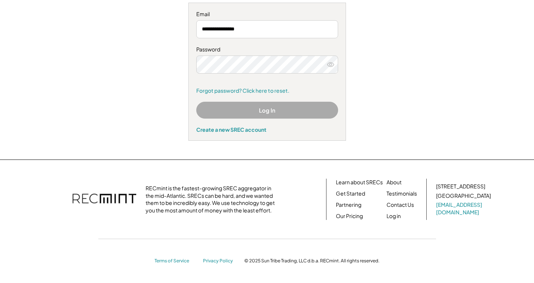
click at [295, 106] on button "Log In" at bounding box center [267, 110] width 142 height 17
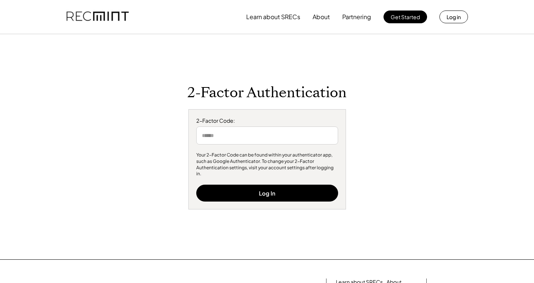
click at [312, 131] on input "input" at bounding box center [267, 136] width 142 height 18
